Goal: Task Accomplishment & Management: Manage account settings

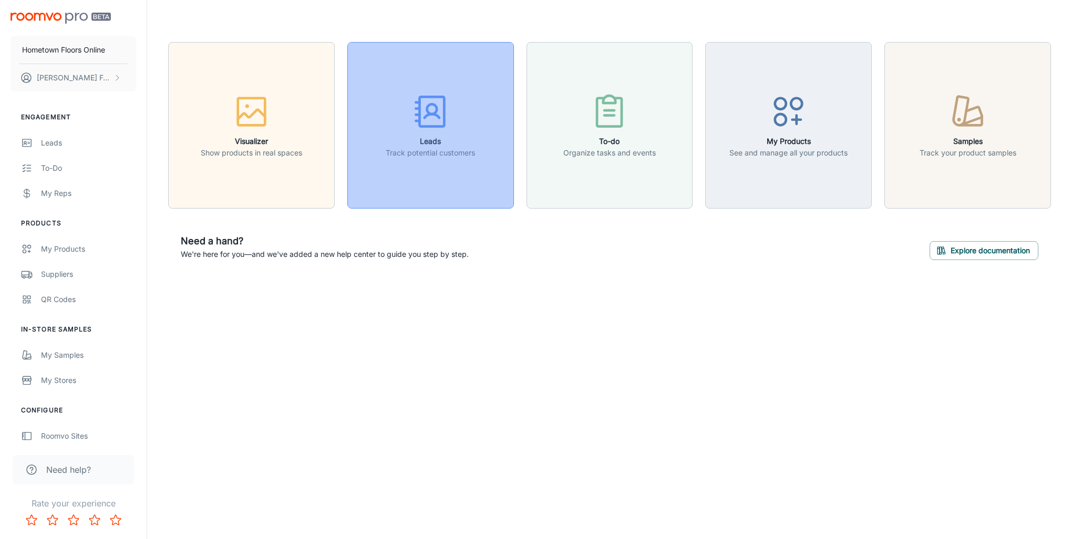
click at [414, 151] on p "Track potential customers" at bounding box center [430, 153] width 89 height 12
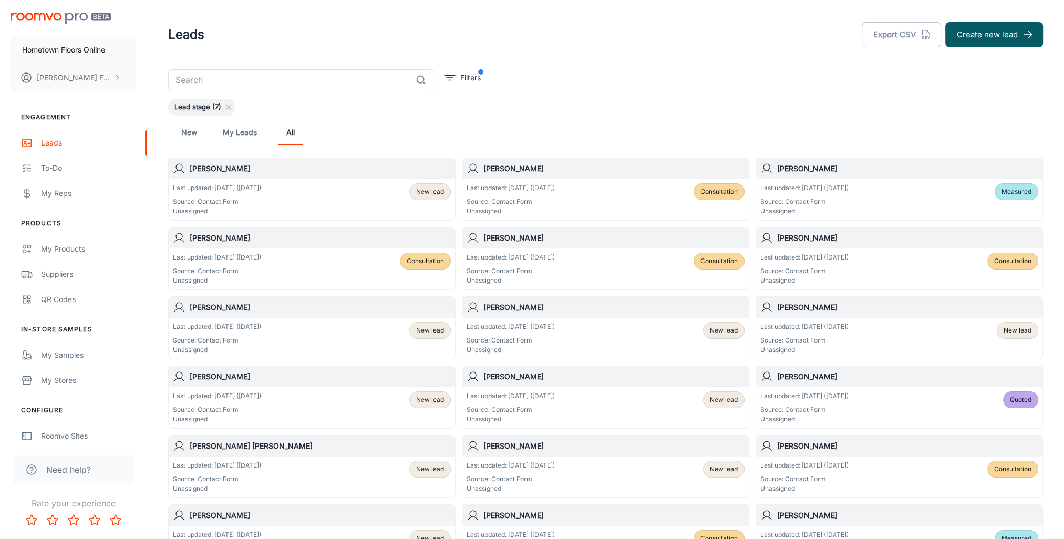
click at [206, 196] on div "Last updated: Aug 26 (1 days ago) Source: Contact Form Unassigned" at bounding box center [217, 199] width 88 height 33
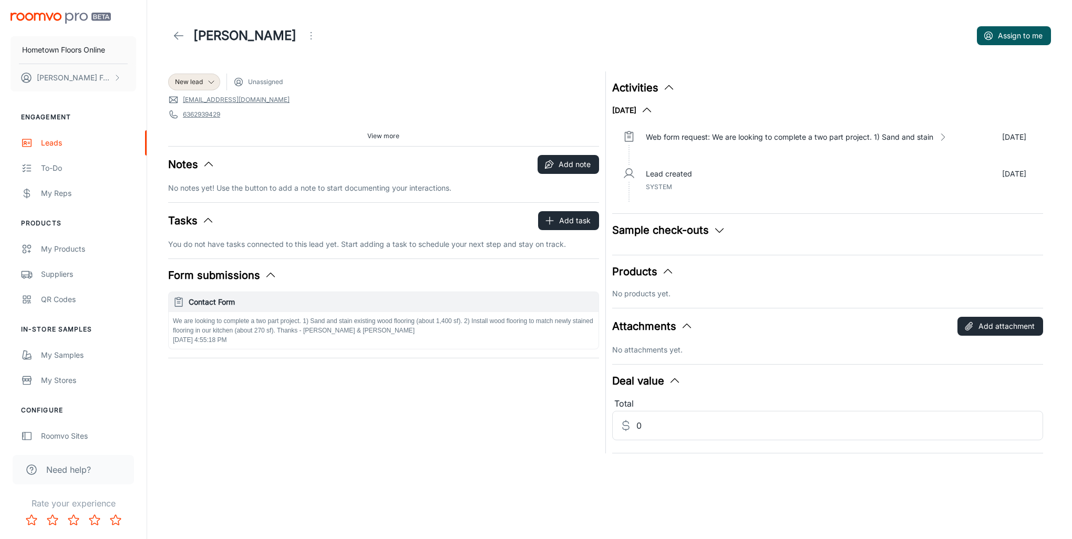
click at [174, 37] on icon at bounding box center [178, 35] width 13 height 13
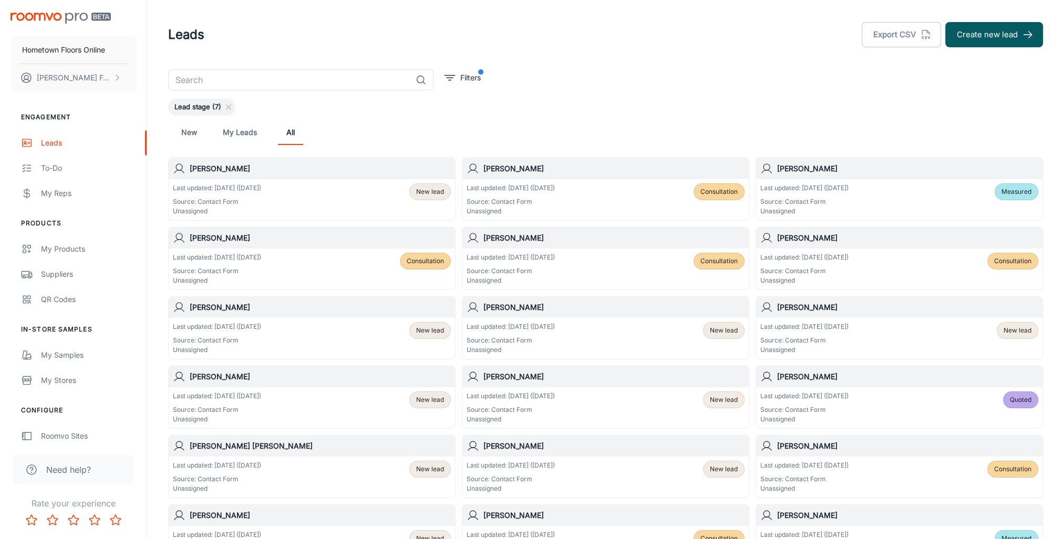
click at [237, 134] on link "My Leads" at bounding box center [240, 132] width 34 height 25
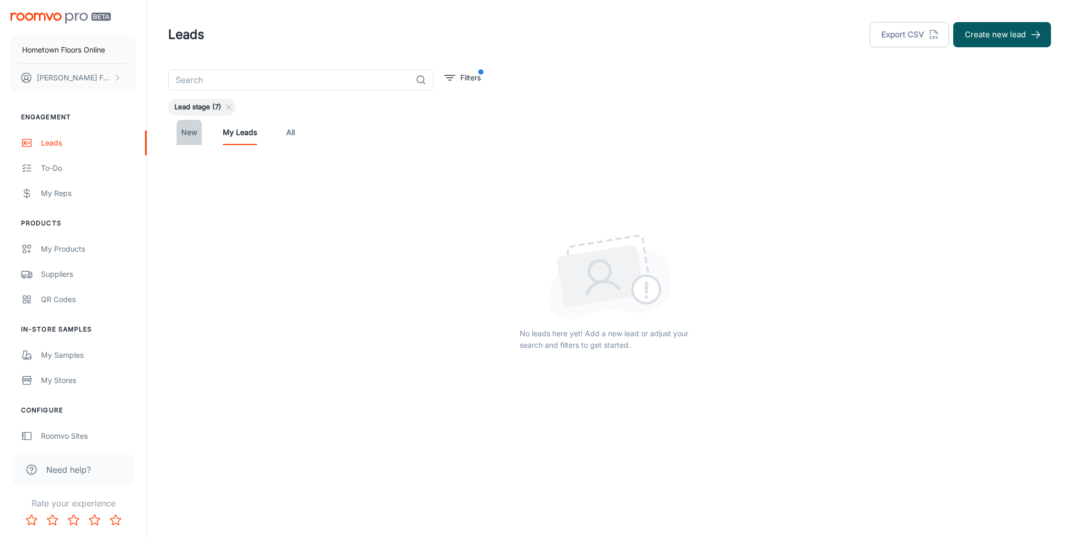
click at [194, 132] on link "New" at bounding box center [189, 132] width 25 height 25
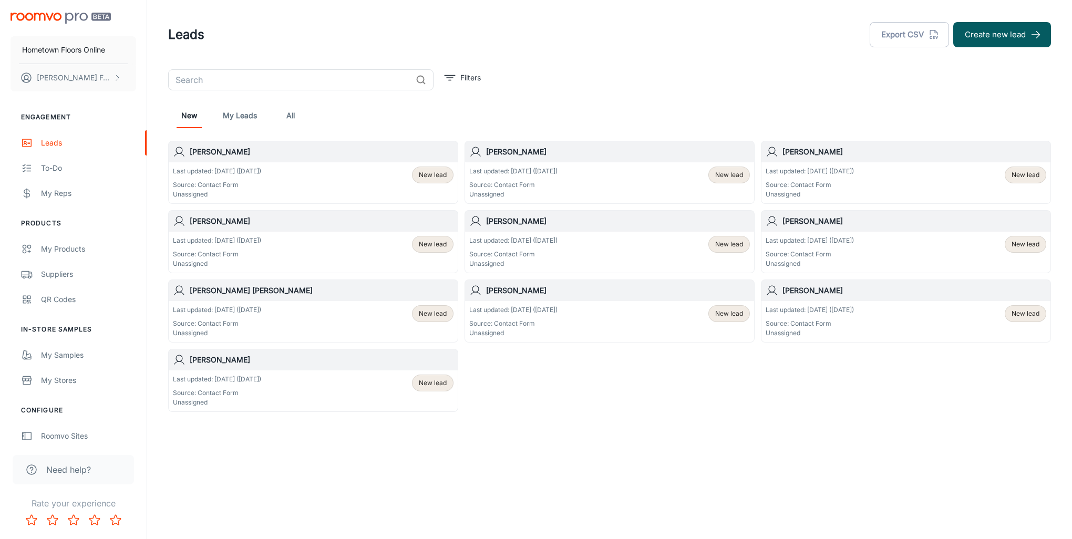
click at [239, 117] on link "My Leads" at bounding box center [240, 115] width 34 height 25
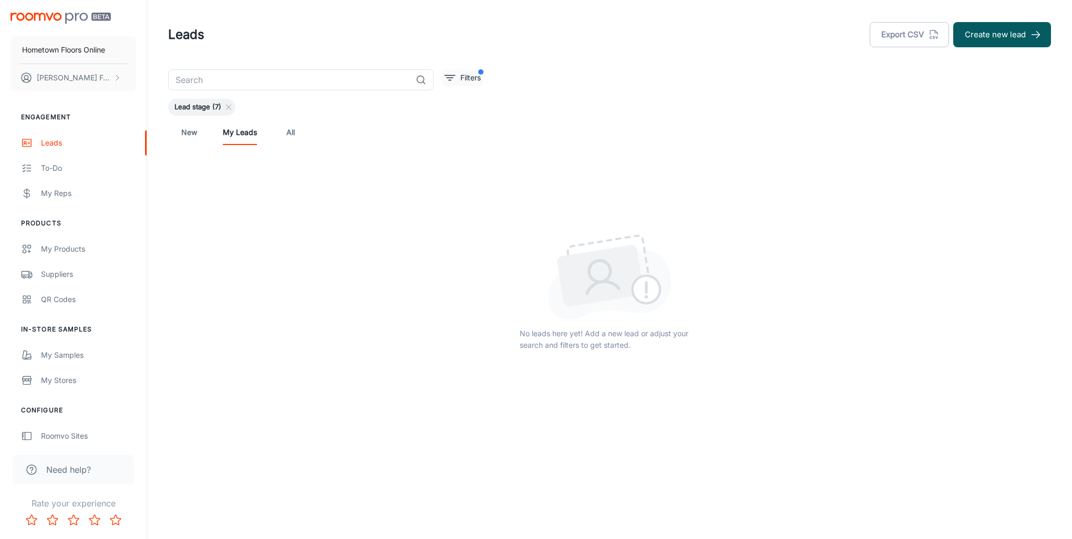
click at [479, 79] on p "Filters" at bounding box center [470, 78] width 20 height 12
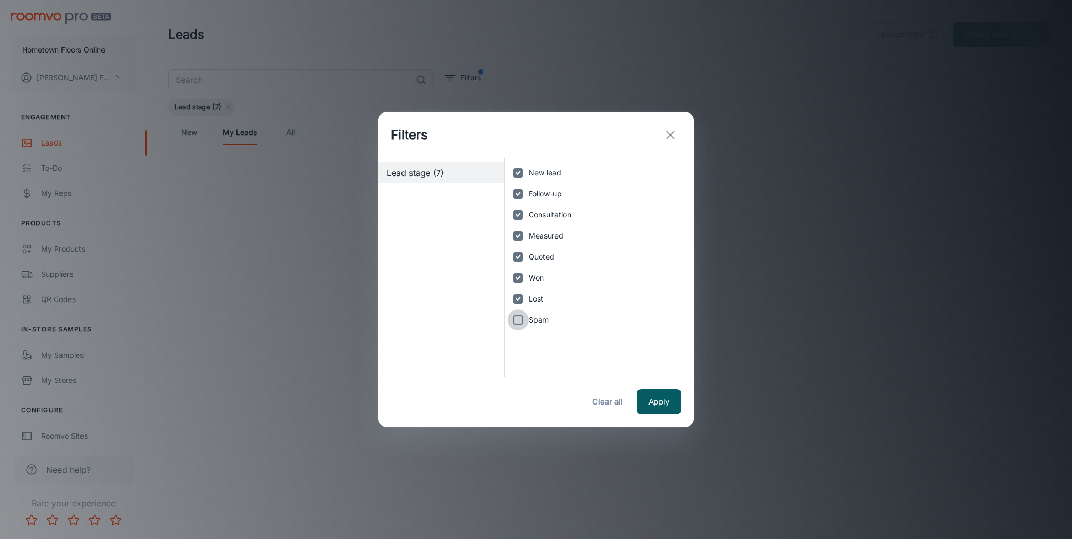
click at [520, 321] on input "Spam" at bounding box center [518, 320] width 21 height 21
checkbox input "true"
click at [656, 407] on button "Apply" at bounding box center [659, 401] width 44 height 25
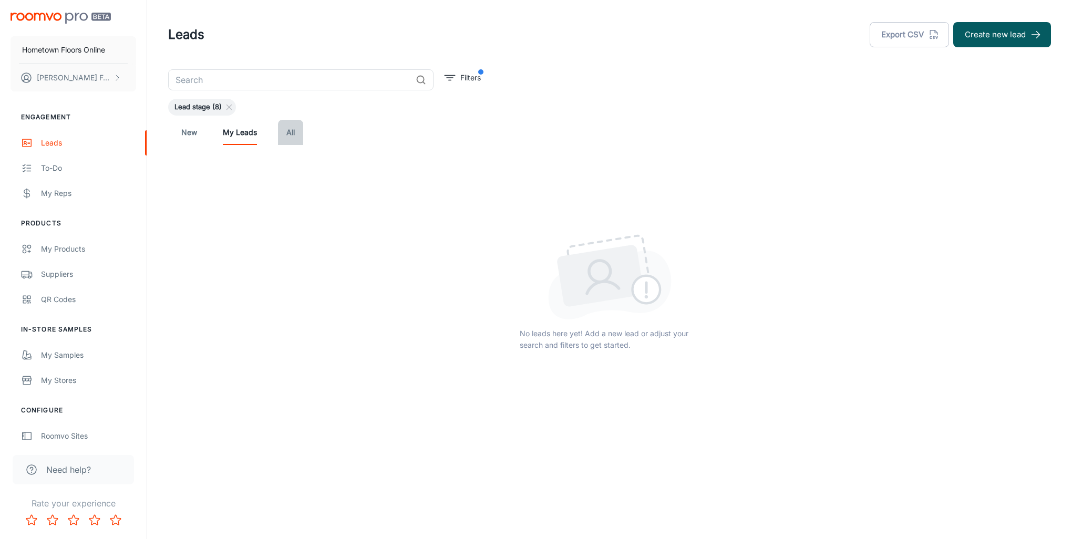
click at [293, 135] on link "All" at bounding box center [290, 132] width 25 height 25
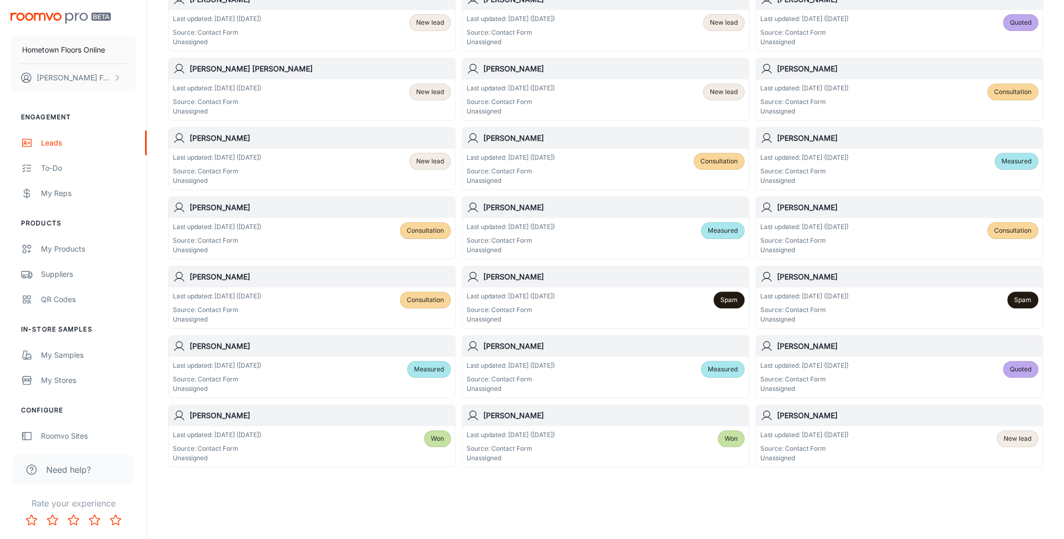
scroll to position [379, 0]
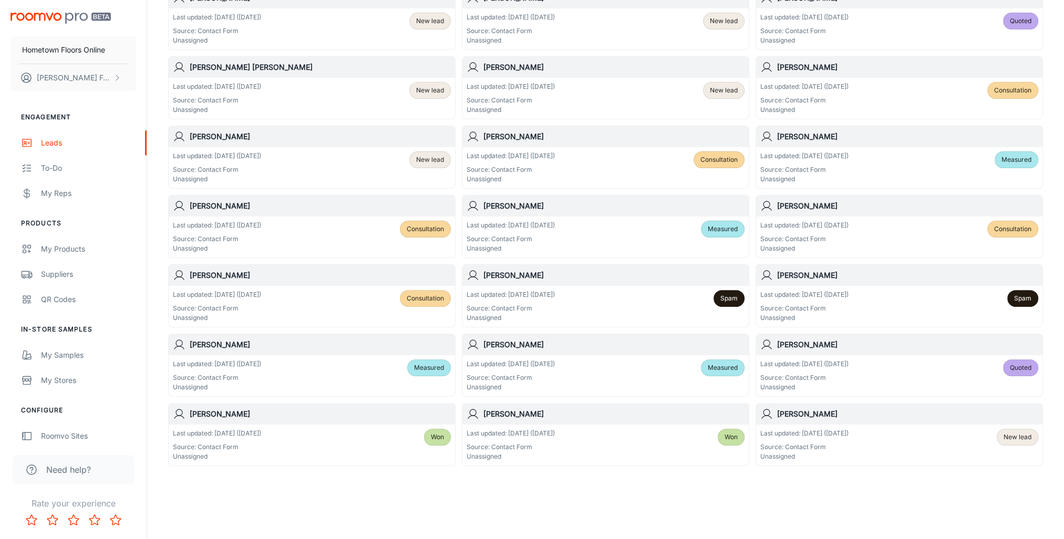
click at [1007, 436] on span "New lead" at bounding box center [1018, 437] width 28 height 9
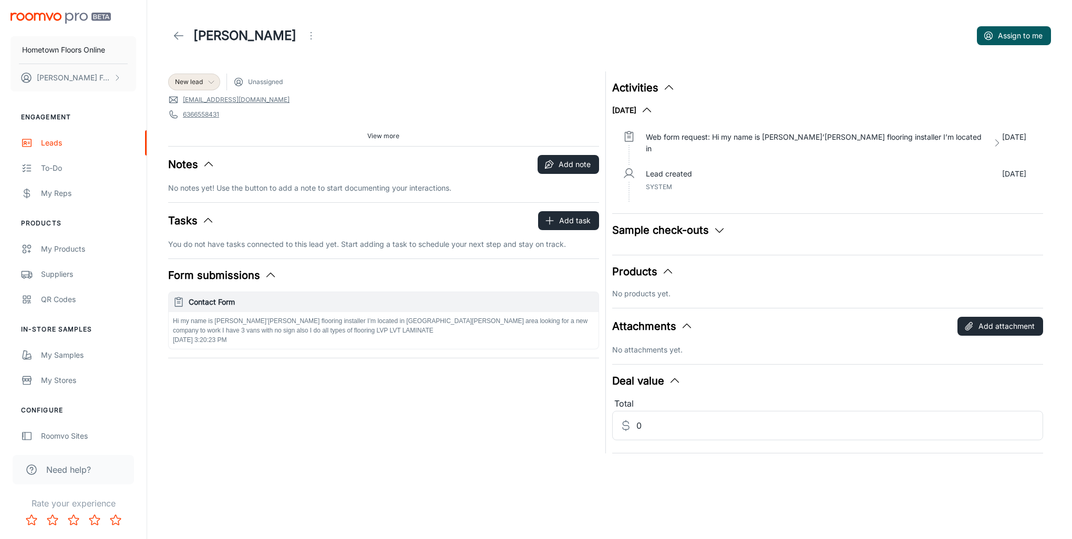
click at [209, 78] on icon at bounding box center [211, 82] width 8 height 8
click at [389, 27] on div at bounding box center [536, 269] width 1072 height 539
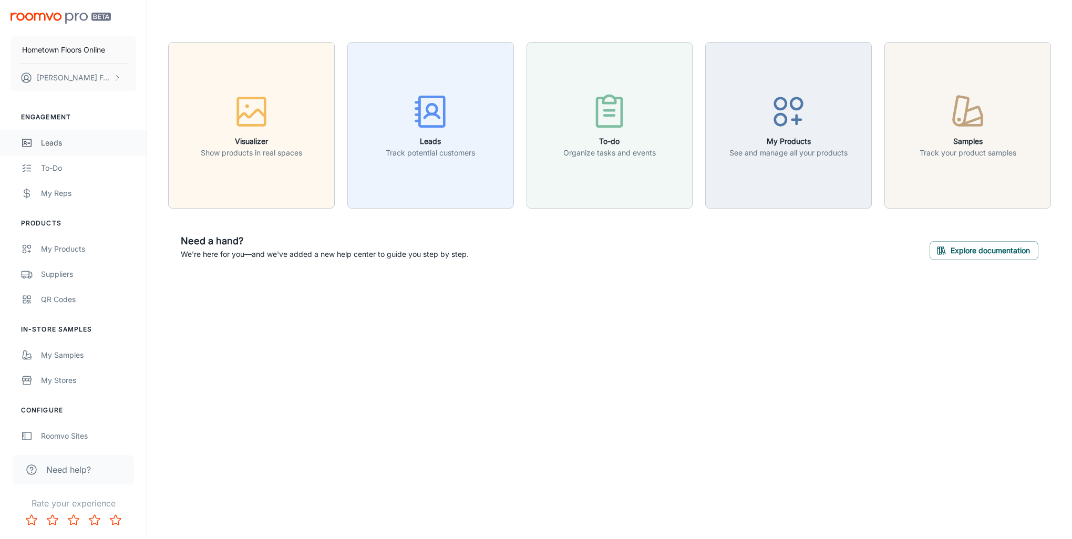
click at [42, 141] on div "Leads" at bounding box center [88, 143] width 95 height 12
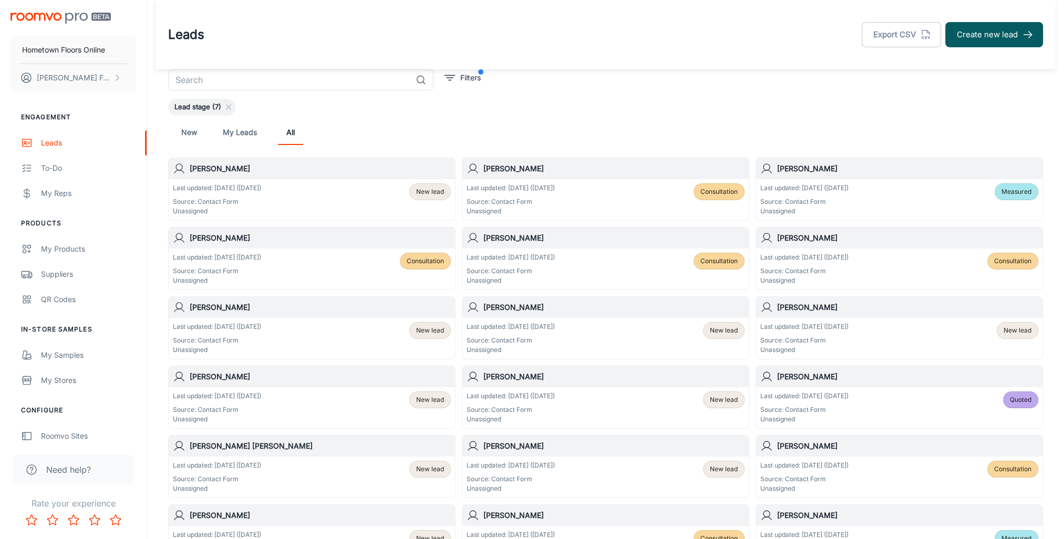
scroll to position [379, 0]
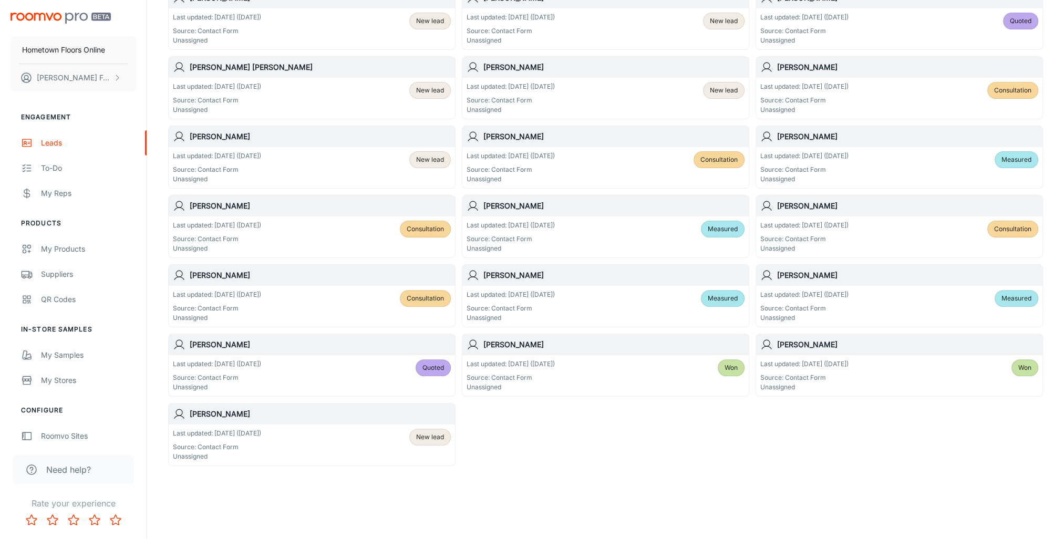
click at [442, 437] on span "New lead" at bounding box center [430, 437] width 28 height 9
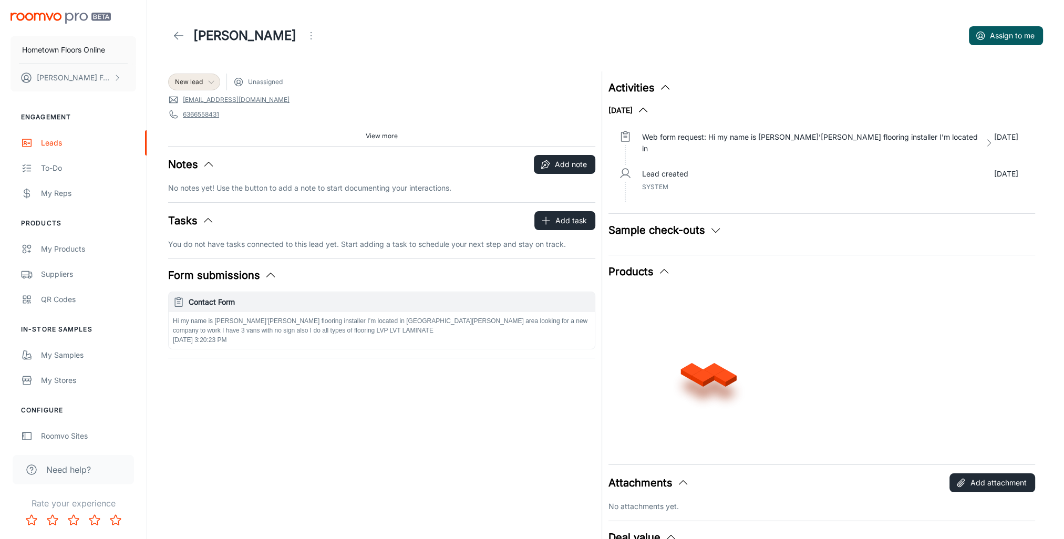
click at [211, 81] on icon at bounding box center [211, 82] width 8 height 8
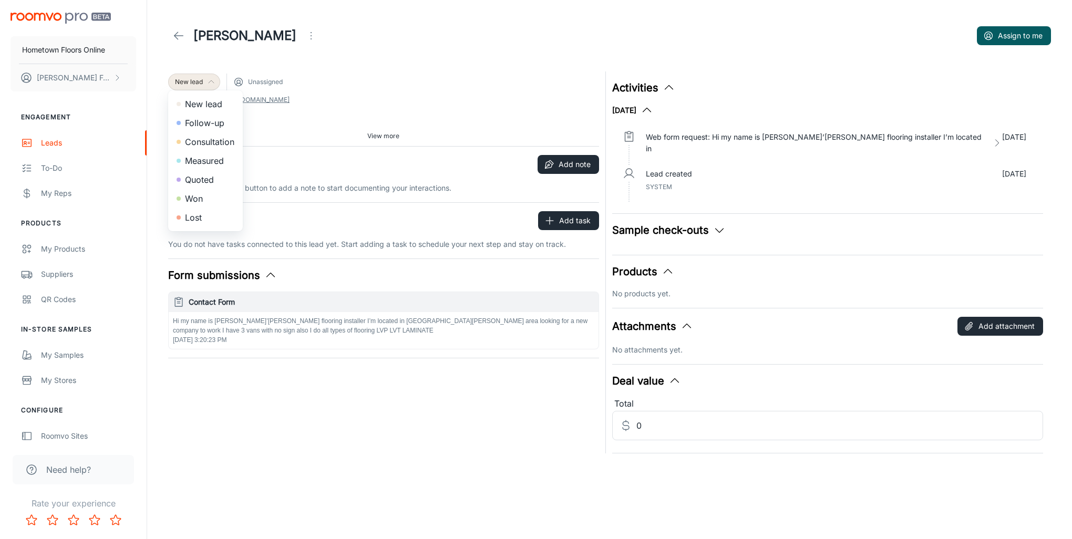
click at [459, 73] on div at bounding box center [536, 269] width 1072 height 539
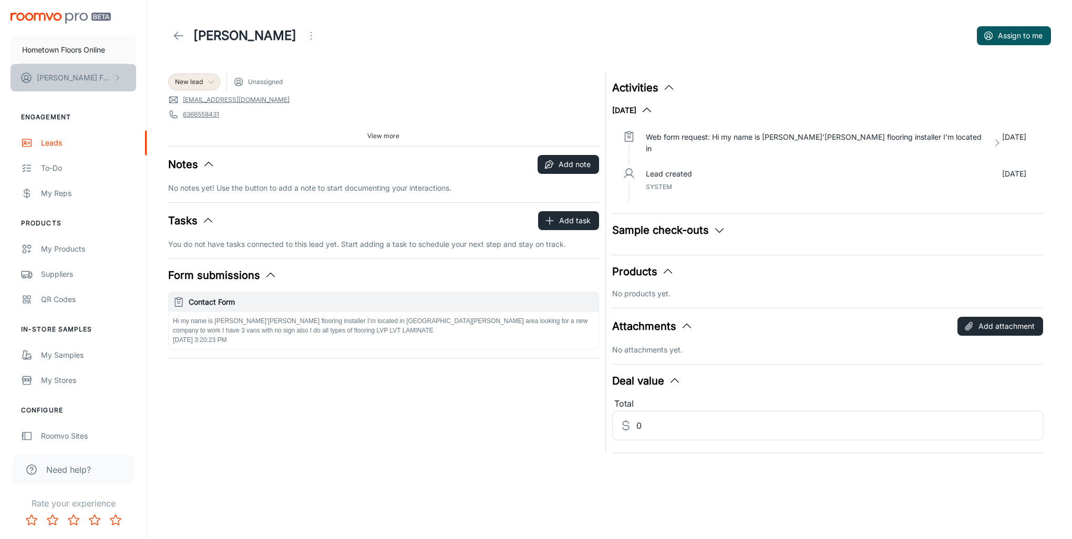
click at [75, 85] on button "[PERSON_NAME]" at bounding box center [74, 77] width 126 height 27
click at [110, 167] on div at bounding box center [536, 269] width 1072 height 539
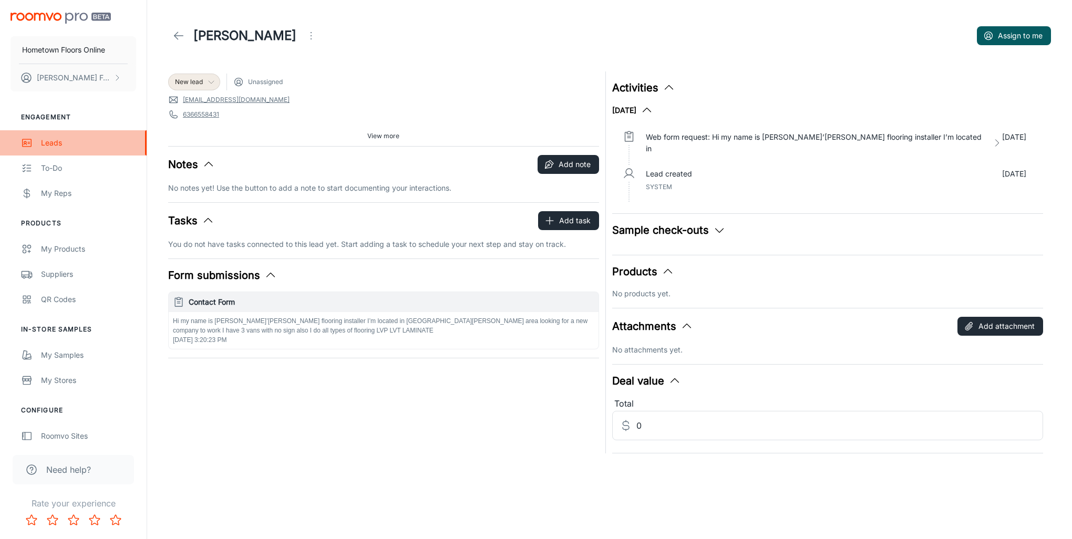
click at [48, 141] on div "Leads" at bounding box center [88, 143] width 95 height 12
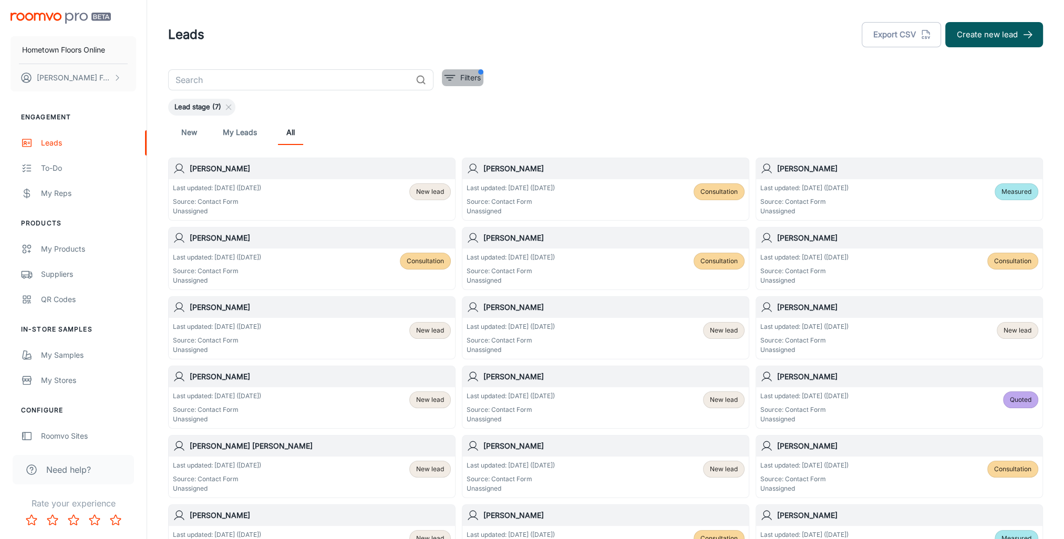
click at [470, 70] on button "Filters" at bounding box center [463, 77] width 42 height 17
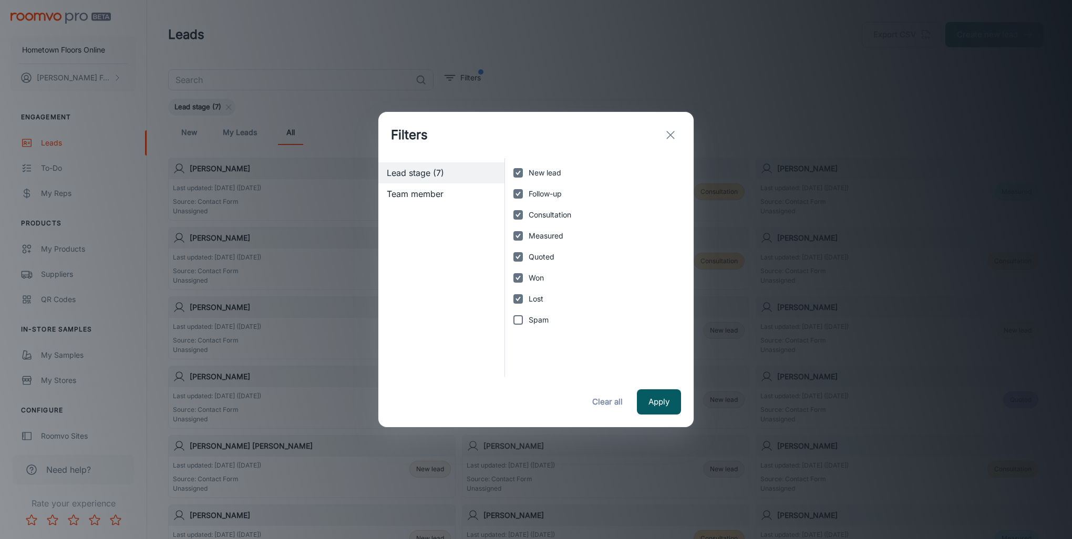
click at [430, 193] on span "Team member" at bounding box center [441, 194] width 109 height 13
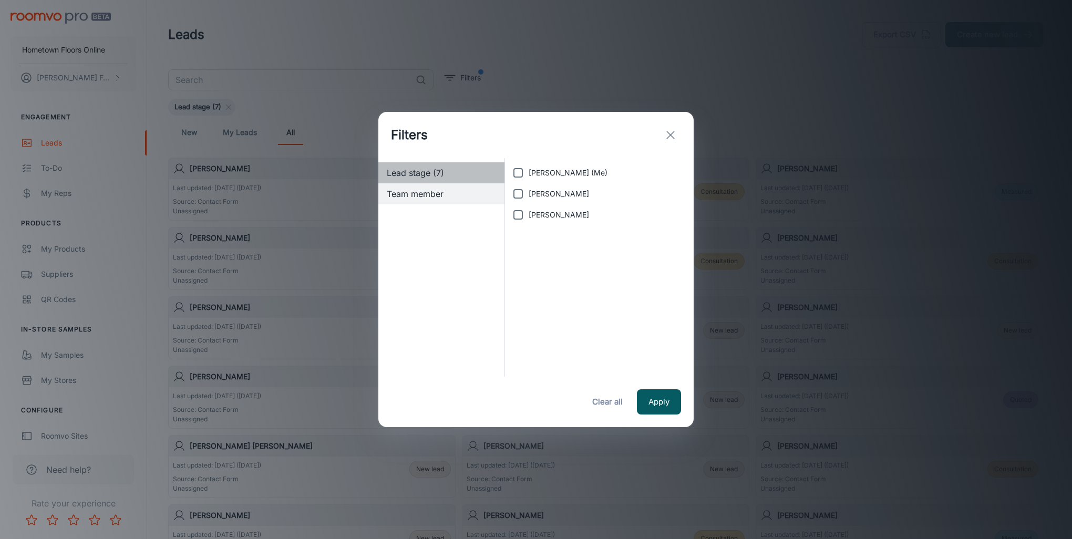
click at [429, 176] on span "Lead stage (7)" at bounding box center [441, 173] width 109 height 13
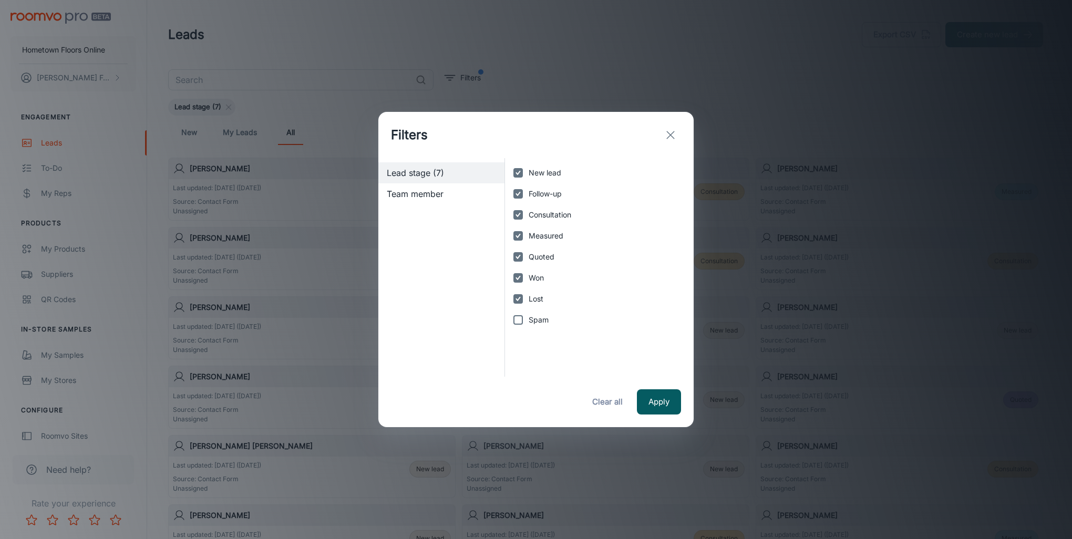
click at [519, 321] on input "Spam" at bounding box center [518, 320] width 21 height 21
checkbox input "true"
click at [670, 408] on button "Apply" at bounding box center [659, 401] width 44 height 25
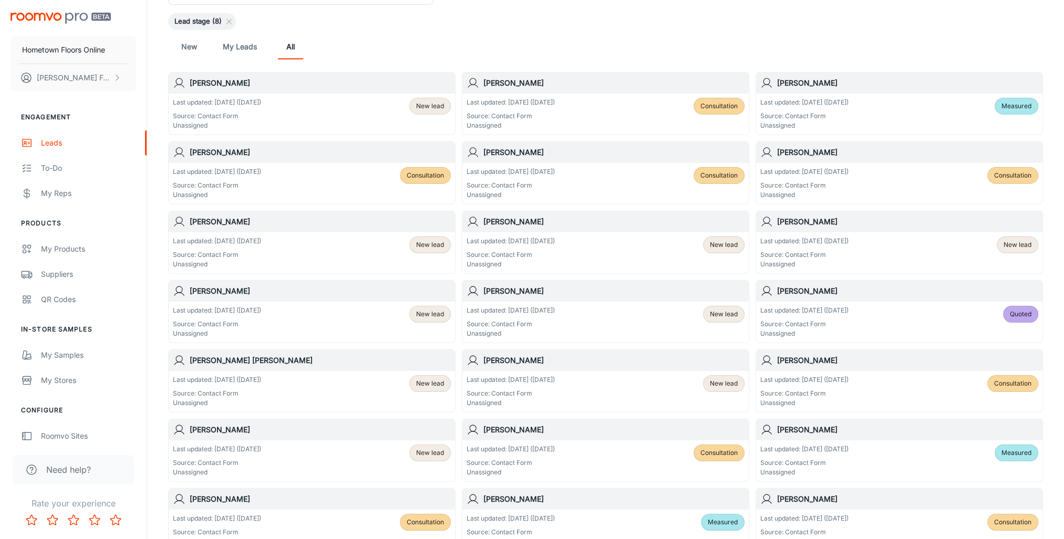
scroll to position [379, 0]
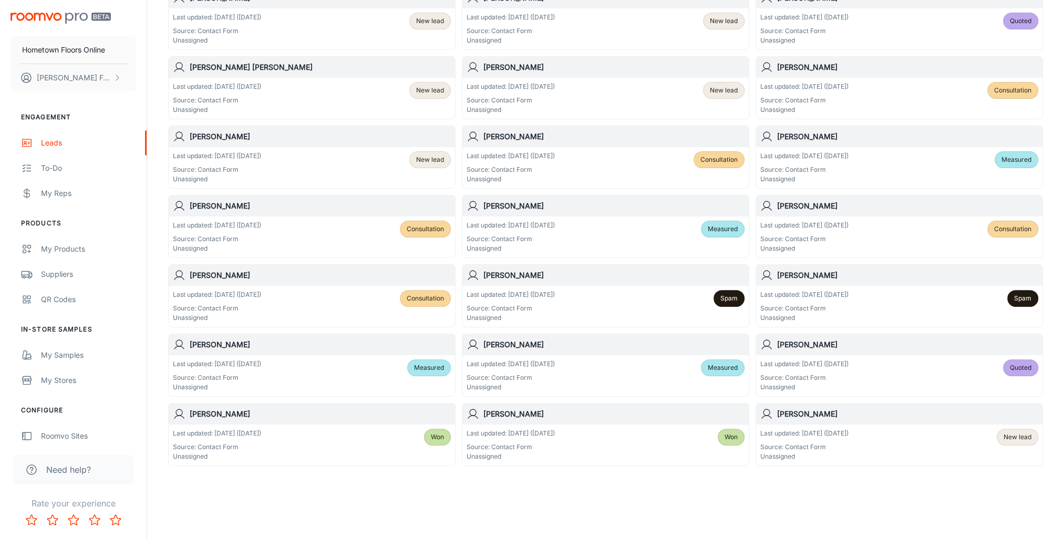
click at [1030, 435] on span "New lead" at bounding box center [1018, 437] width 28 height 9
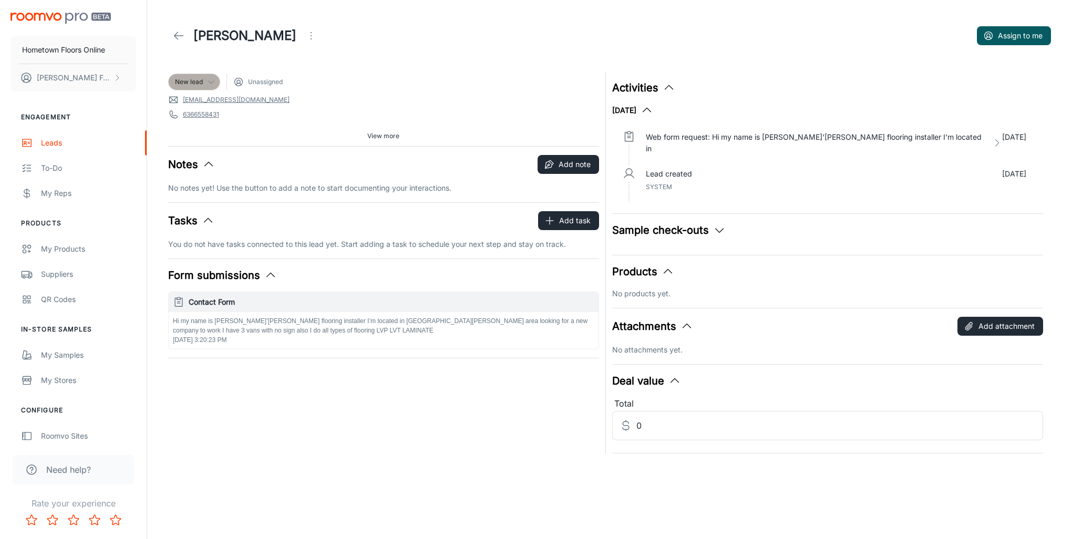
click at [179, 83] on span "New lead" at bounding box center [189, 81] width 28 height 9
click at [183, 35] on div at bounding box center [536, 269] width 1072 height 539
click at [174, 33] on icon at bounding box center [178, 35] width 13 height 13
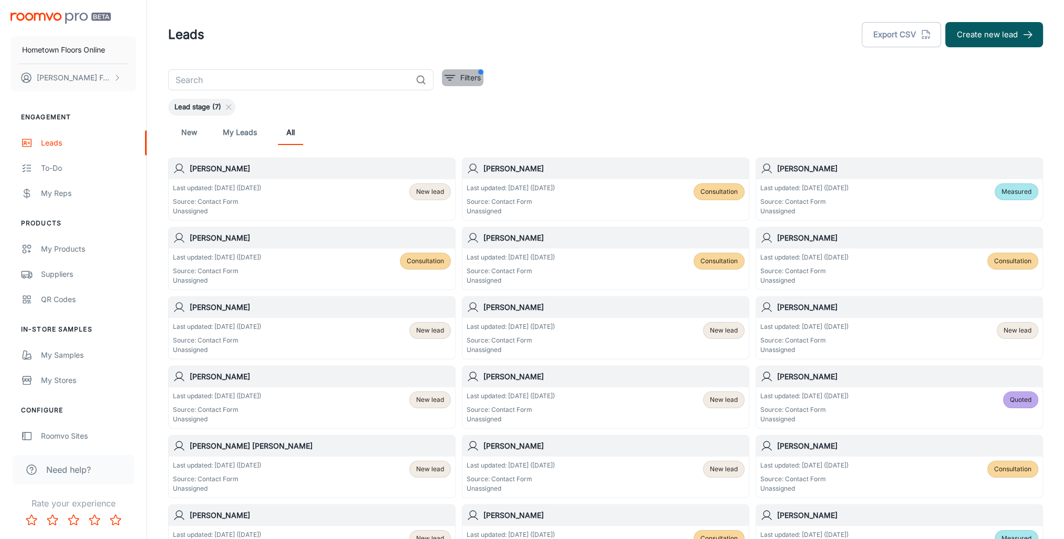
click at [465, 75] on p "Filters" at bounding box center [470, 78] width 20 height 12
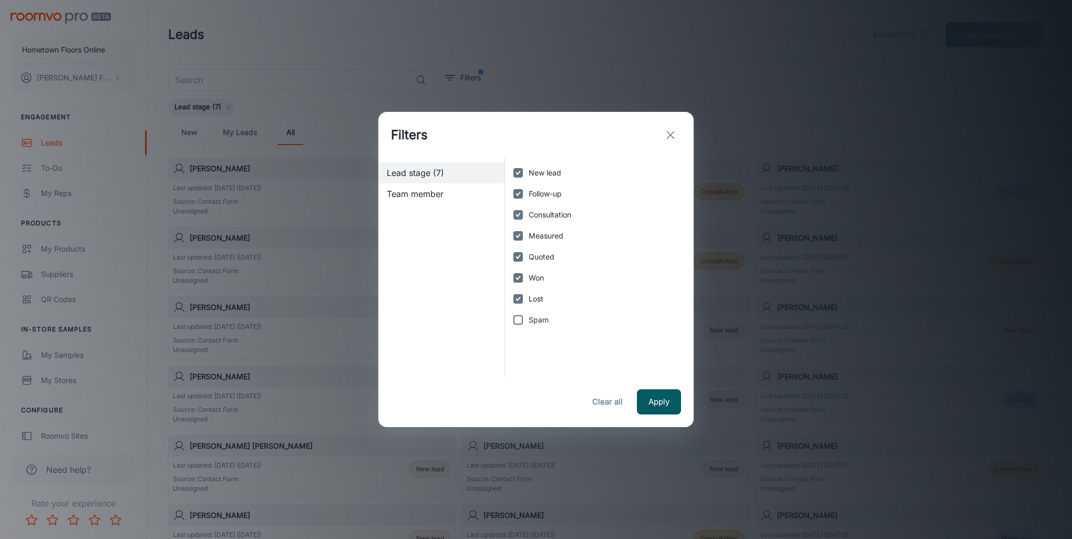
click at [671, 134] on icon "exit" at bounding box center [670, 135] width 13 height 13
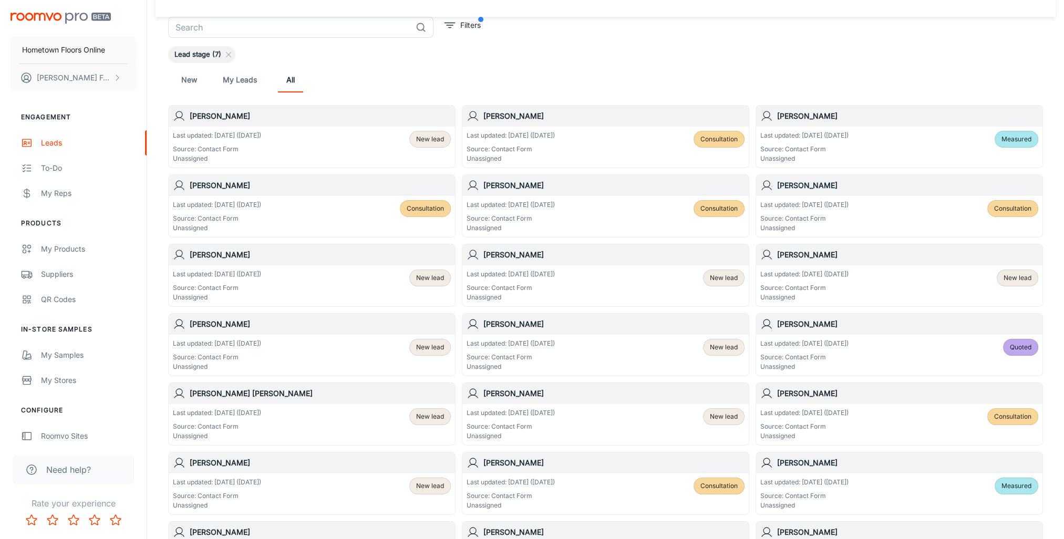
scroll to position [105, 0]
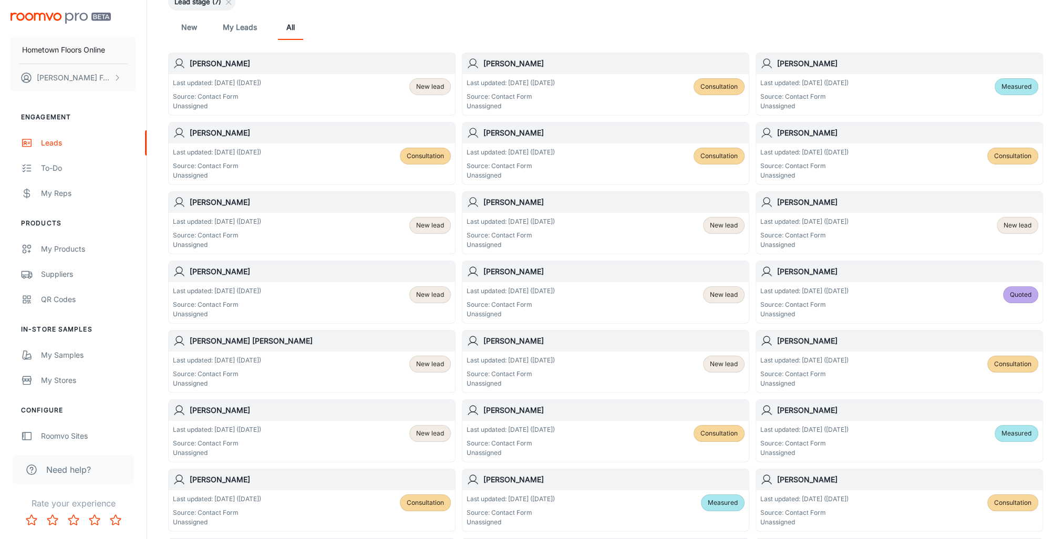
click at [518, 132] on h6 "[PERSON_NAME]" at bounding box center [614, 133] width 261 height 12
